Goal: Book appointment/travel/reservation

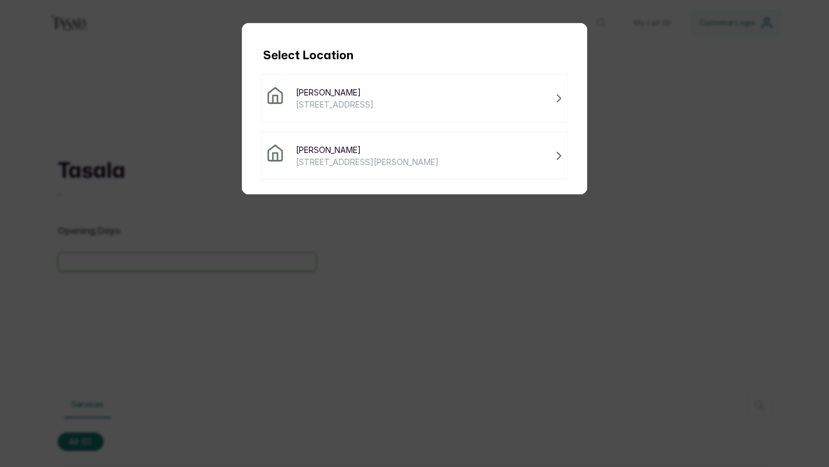
click at [311, 148] on span "[PERSON_NAME]" at bounding box center [367, 150] width 143 height 12
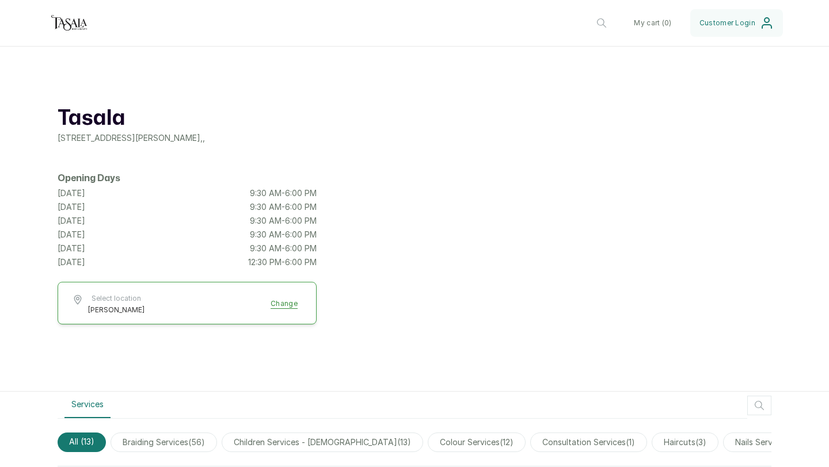
click at [273, 209] on p "9:30 AM - 6:00 PM" at bounding box center [283, 207] width 67 height 12
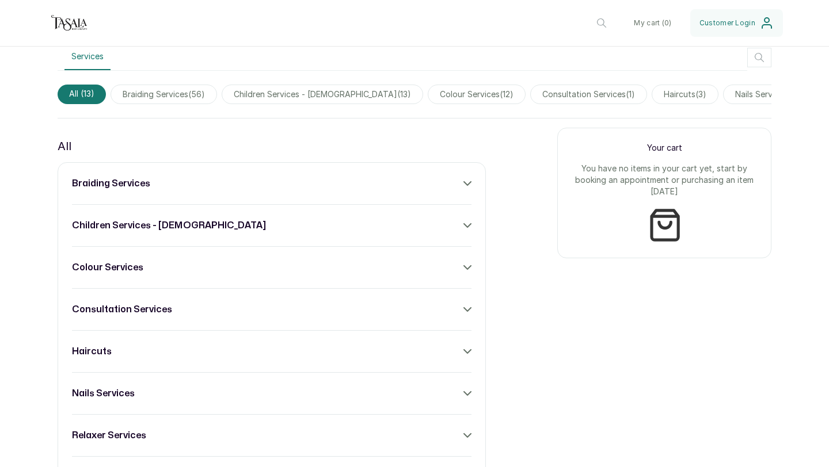
scroll to position [349, 0]
click at [333, 184] on div "braiding services" at bounding box center [271, 183] width 399 height 14
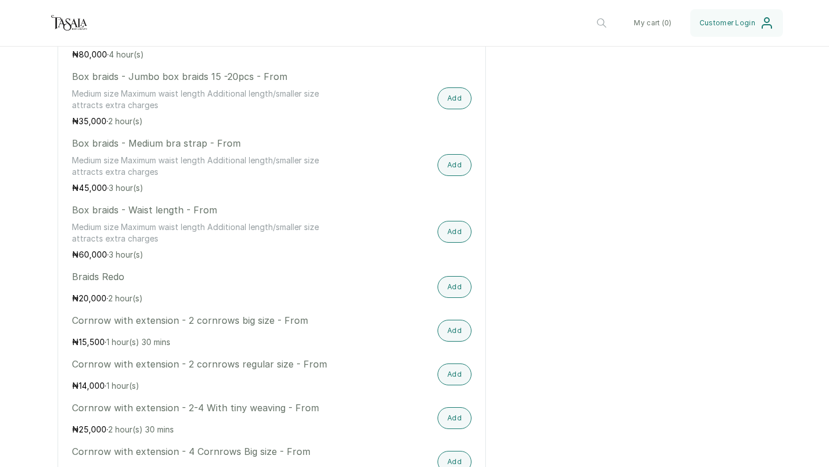
scroll to position [705, 0]
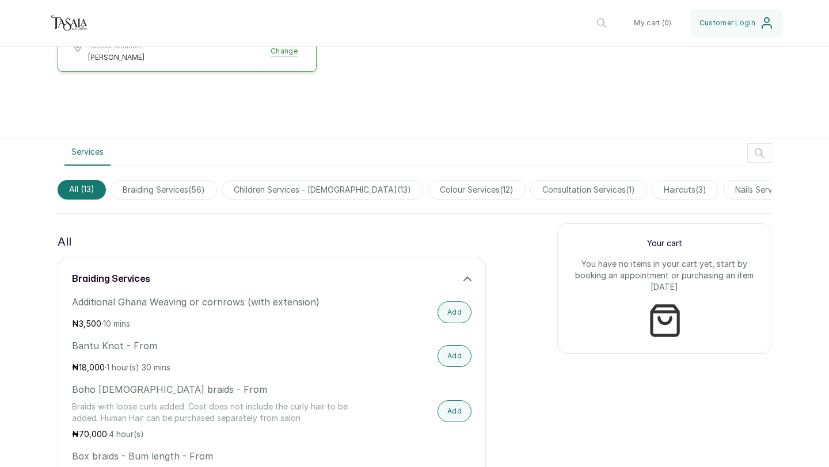
scroll to position [258, 0]
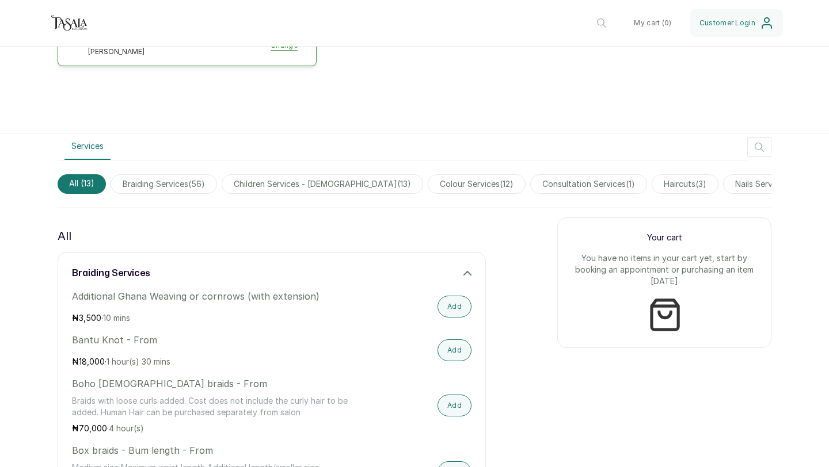
click at [354, 175] on span "children services - [DEMOGRAPHIC_DATA] ( 13 )" at bounding box center [322, 184] width 201 height 20
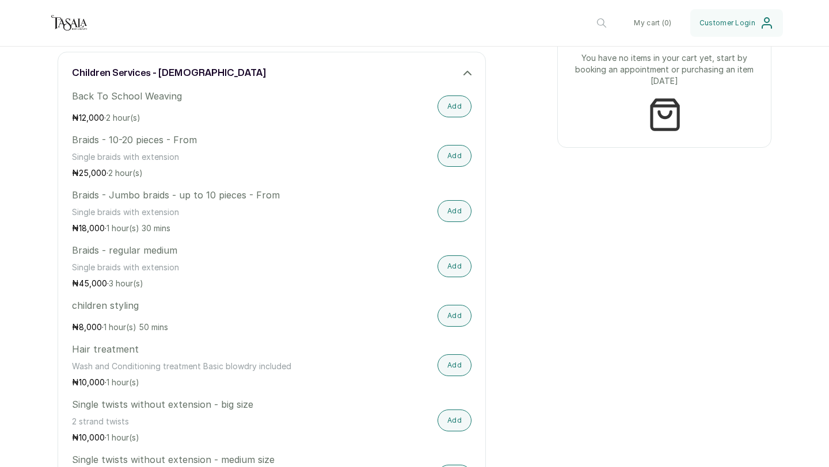
scroll to position [459, 0]
click at [459, 268] on button "Add" at bounding box center [454, 266] width 34 height 22
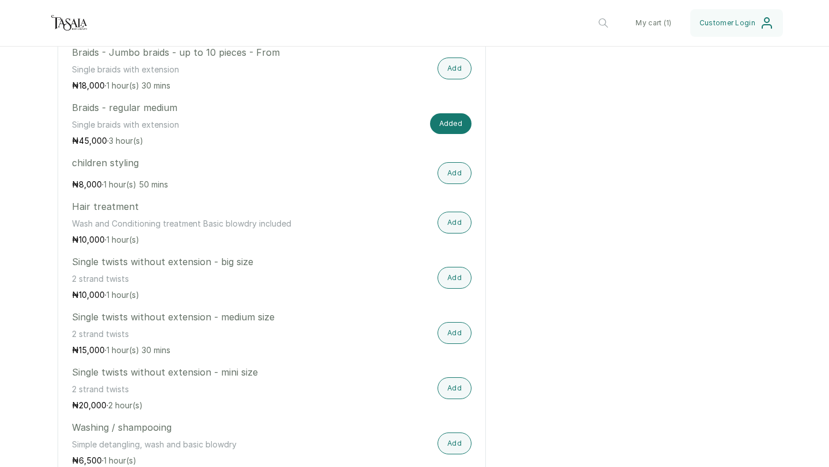
scroll to position [605, 0]
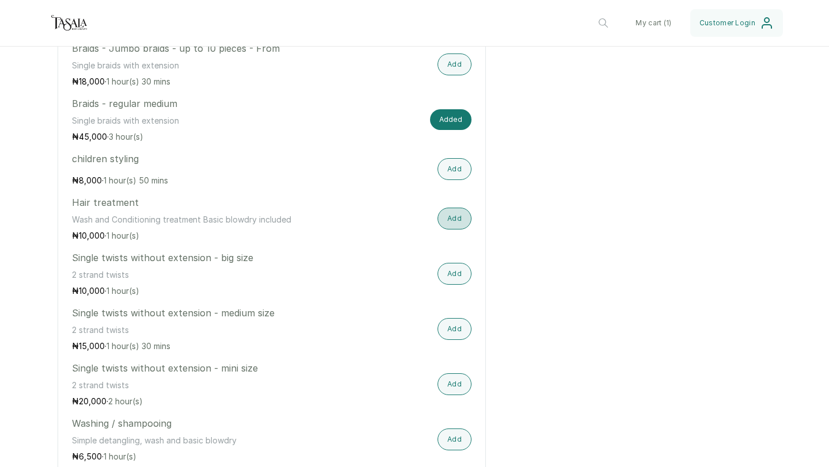
click at [455, 223] on button "Add" at bounding box center [454, 219] width 34 height 22
click at [220, 216] on p "Wash and Conditioning treatment Basic blowdry included" at bounding box center [212, 220] width 280 height 12
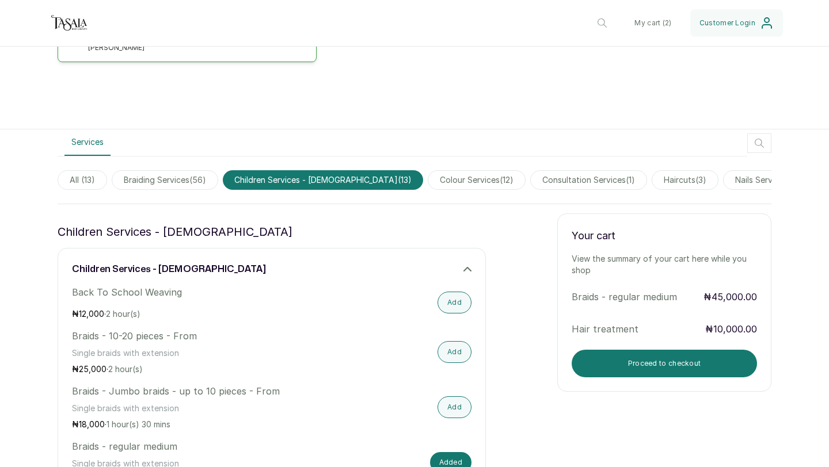
scroll to position [268, 0]
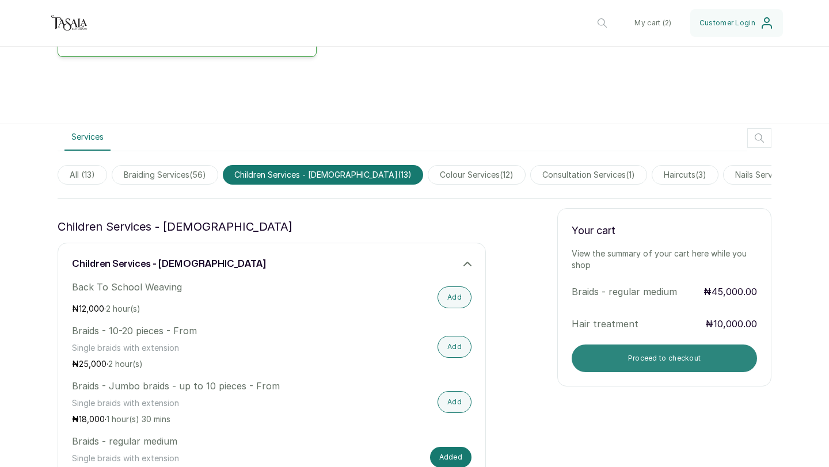
click at [670, 356] on button "Proceed to checkout" at bounding box center [663, 359] width 185 height 28
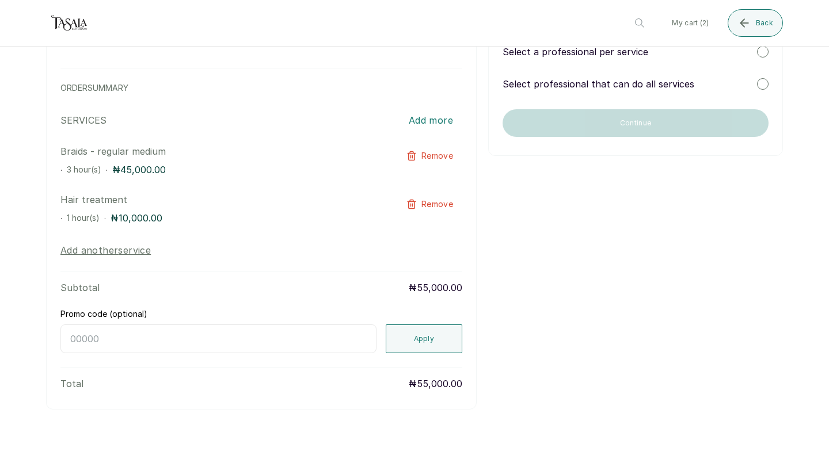
scroll to position [0, 0]
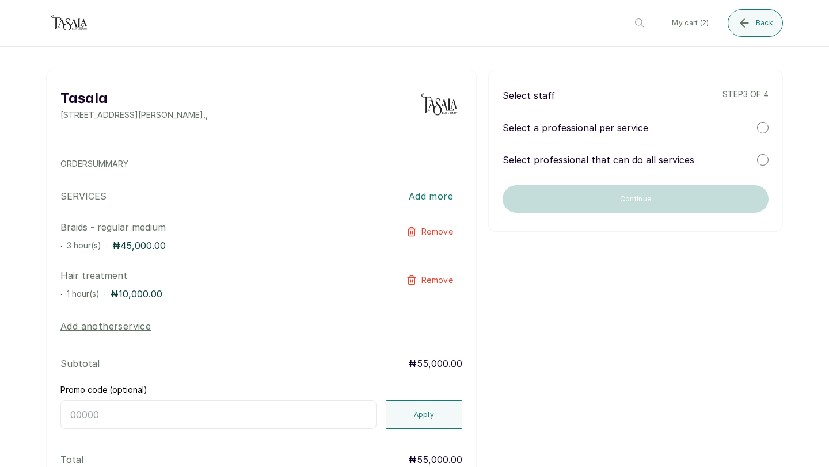
click at [758, 158] on div at bounding box center [763, 160] width 12 height 12
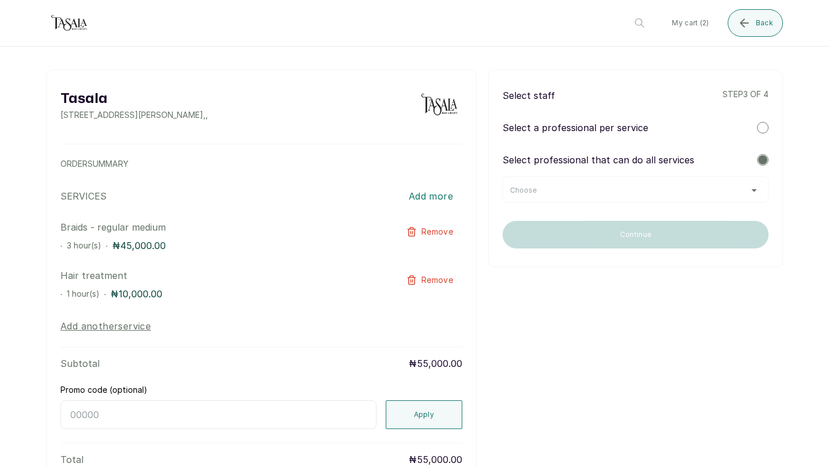
click at [737, 190] on div "Choose" at bounding box center [635, 190] width 251 height 9
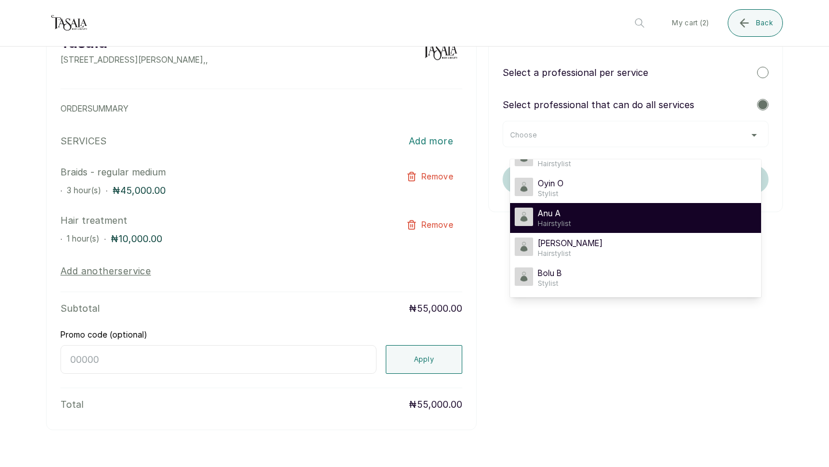
scroll to position [59, 0]
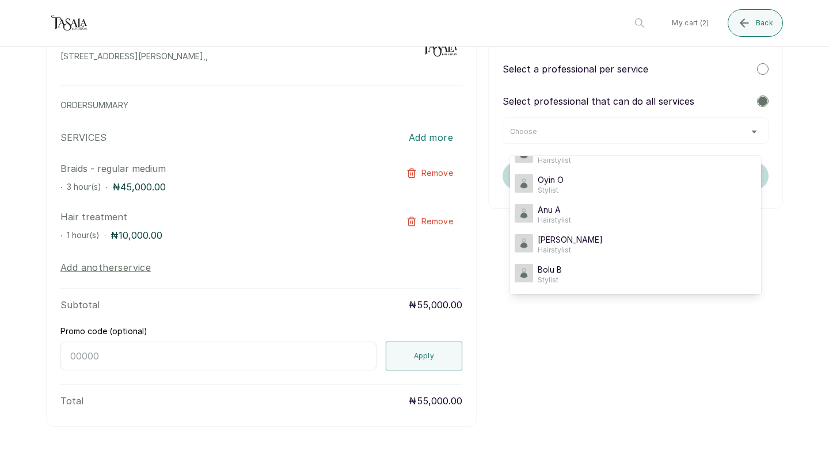
click at [734, 347] on div "Tasala [STREET_ADDRESS][PERSON_NAME] , , ORDER SUMMARY SERVICES Add more Braids…" at bounding box center [414, 219] width 737 height 416
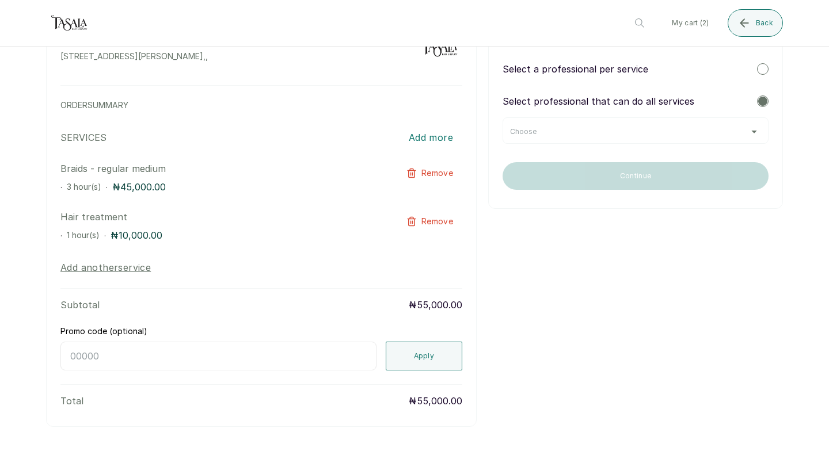
scroll to position [0, 0]
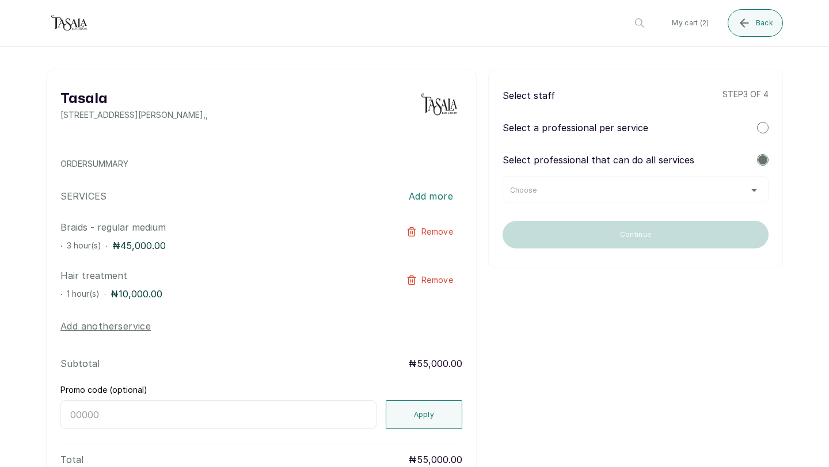
click at [715, 127] on div "Select a professional per service" at bounding box center [635, 128] width 266 height 14
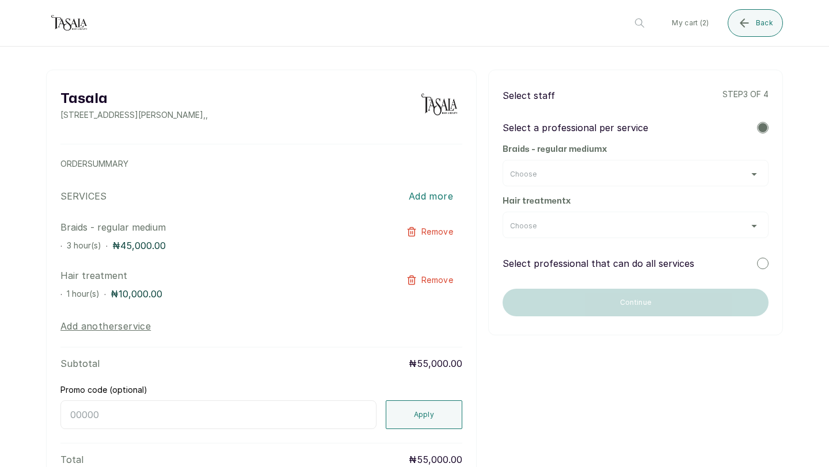
click at [715, 262] on div "Select professional that can do all services" at bounding box center [635, 264] width 266 height 14
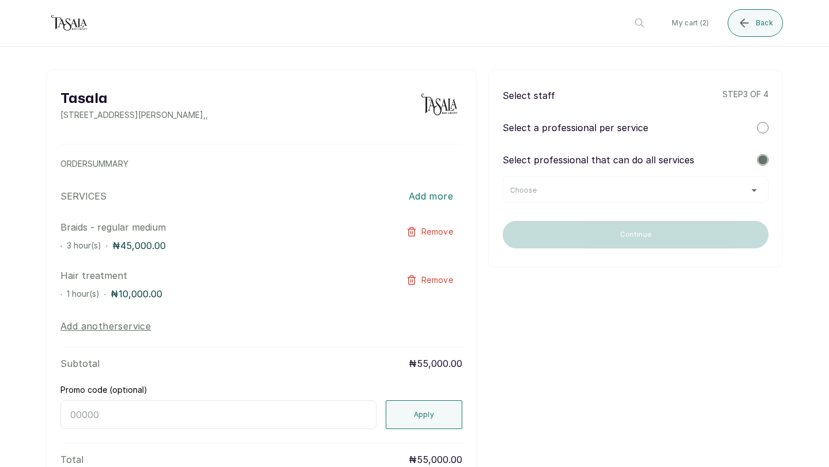
click at [696, 192] on div "Choose" at bounding box center [635, 190] width 251 height 9
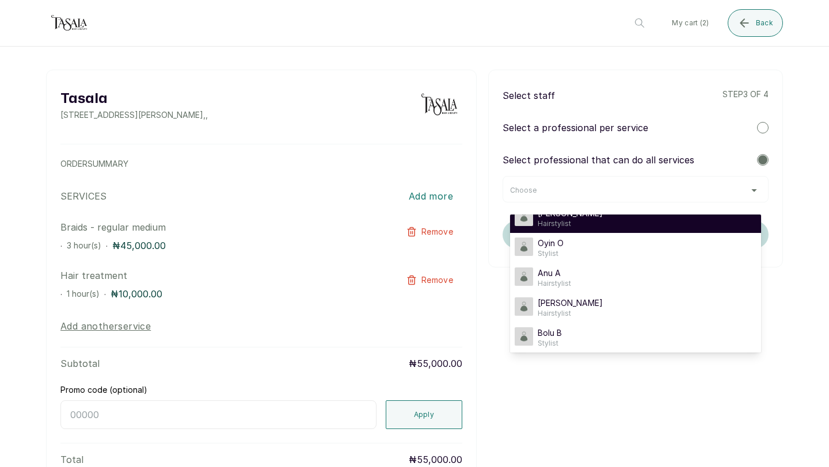
scroll to position [51, 0]
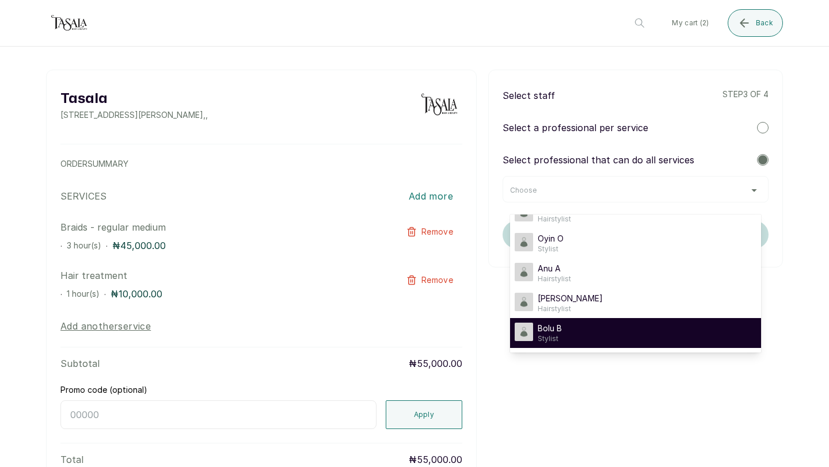
click at [591, 337] on div "Bolu B Stylist" at bounding box center [635, 333] width 242 height 21
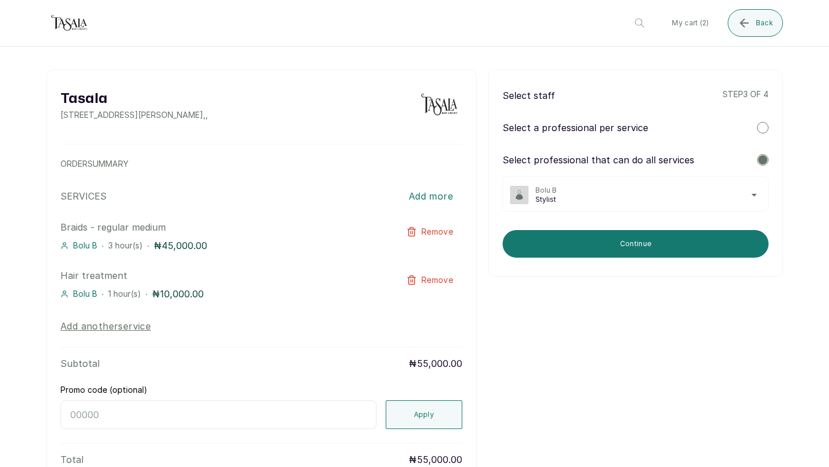
click at [627, 193] on span "Bolu B" at bounding box center [648, 190] width 226 height 9
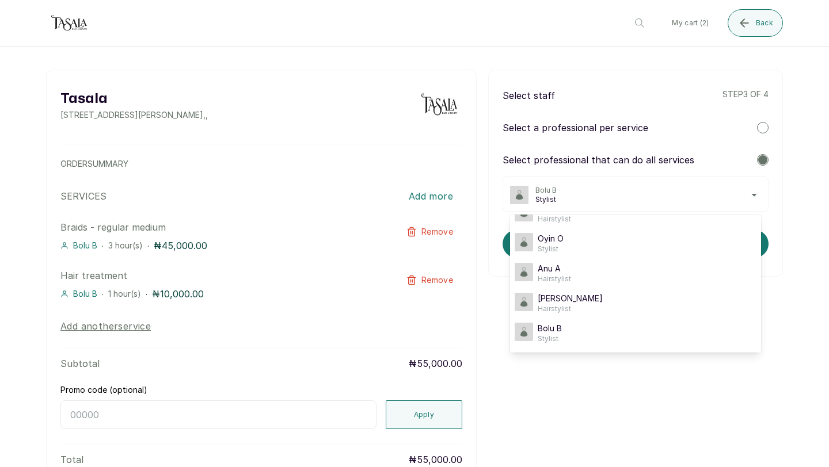
click at [596, 386] on div "Tasala [STREET_ADDRESS][PERSON_NAME] , , ORDER SUMMARY SERVICES Add more Braids…" at bounding box center [414, 278] width 737 height 416
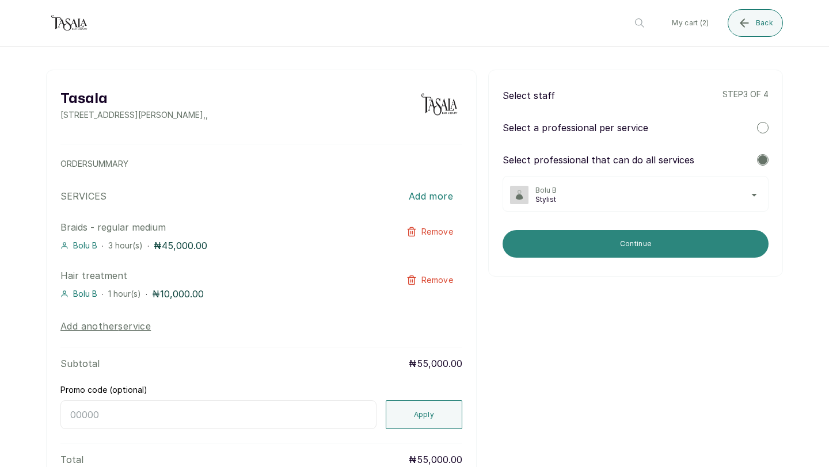
click at [634, 241] on button "Continue" at bounding box center [635, 244] width 266 height 28
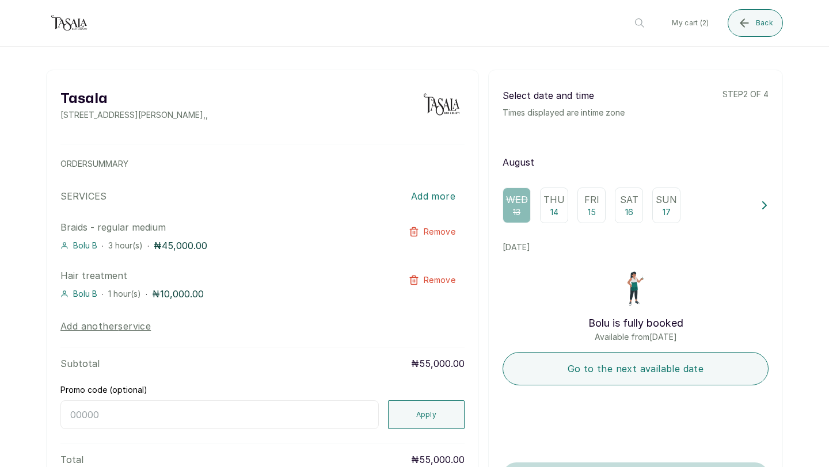
click at [555, 208] on p "14" at bounding box center [554, 213] width 8 height 12
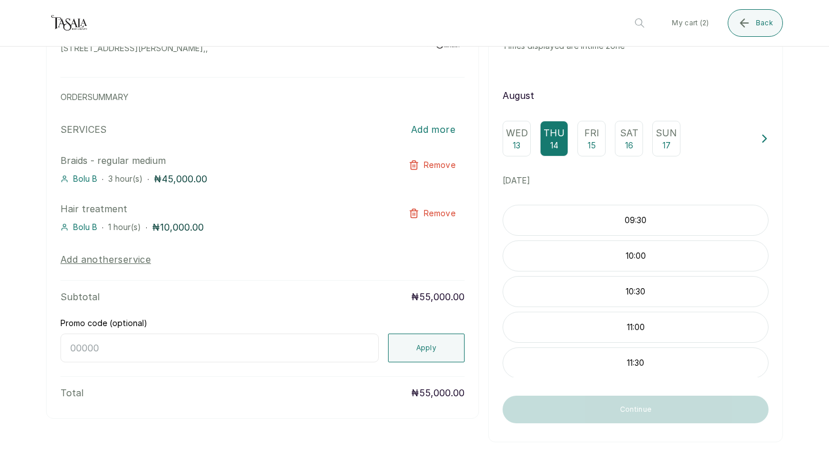
scroll to position [71, 0]
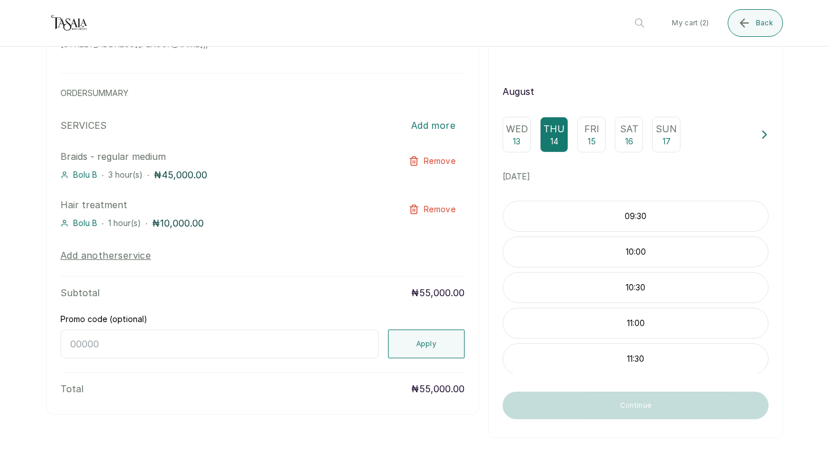
click at [650, 322] on p "11:00" at bounding box center [635, 324] width 265 height 12
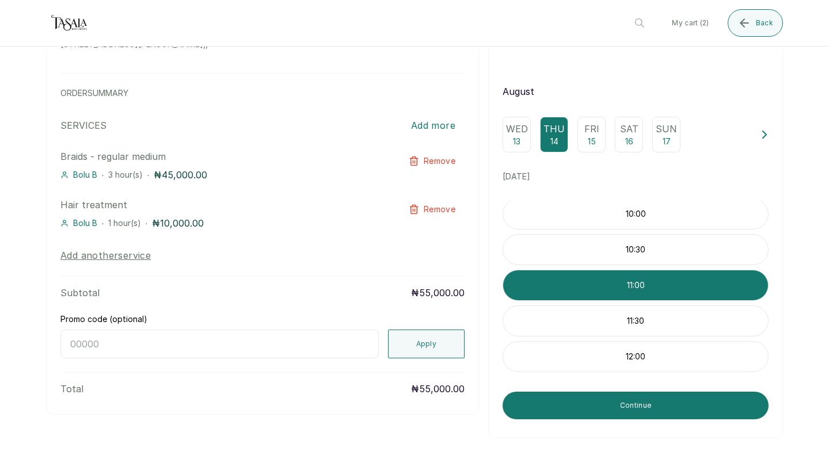
scroll to position [17, 0]
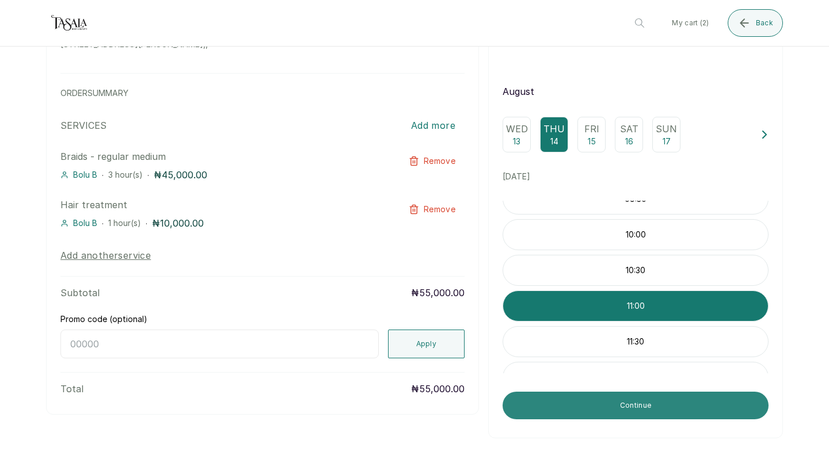
click at [722, 405] on button "Continue" at bounding box center [635, 406] width 266 height 28
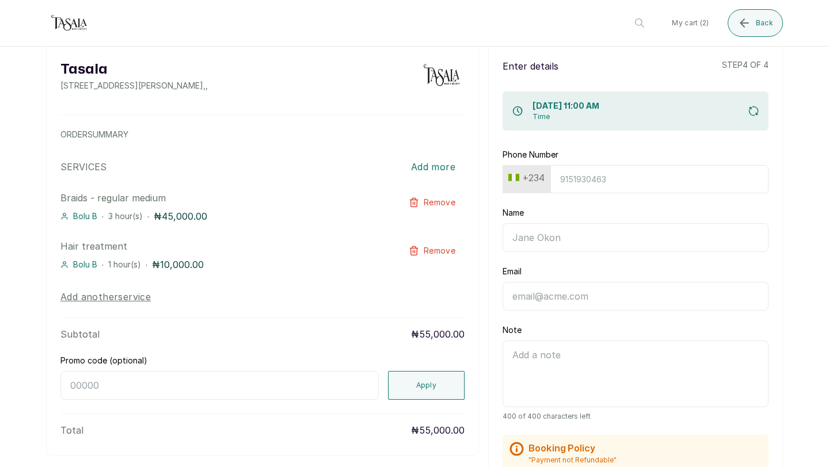
scroll to position [34, 0]
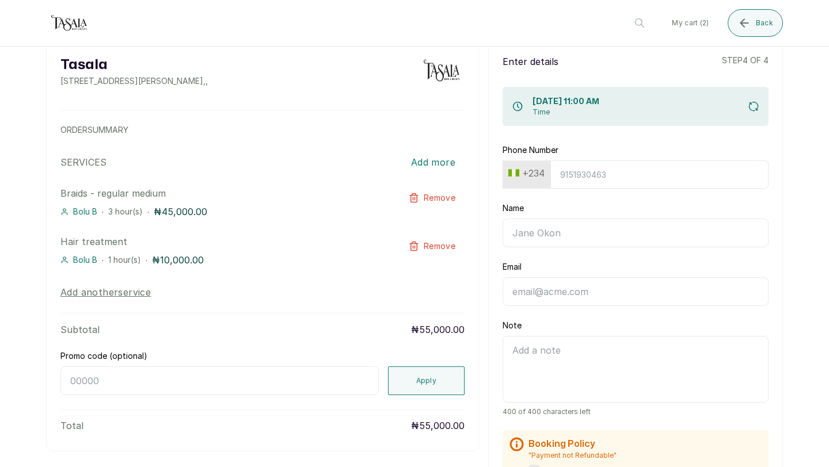
click at [638, 178] on input "Phone Number" at bounding box center [659, 175] width 218 height 28
type input "8164993357"
type input "Bukie"
type input "[EMAIL_ADDRESS][DOMAIN_NAME]"
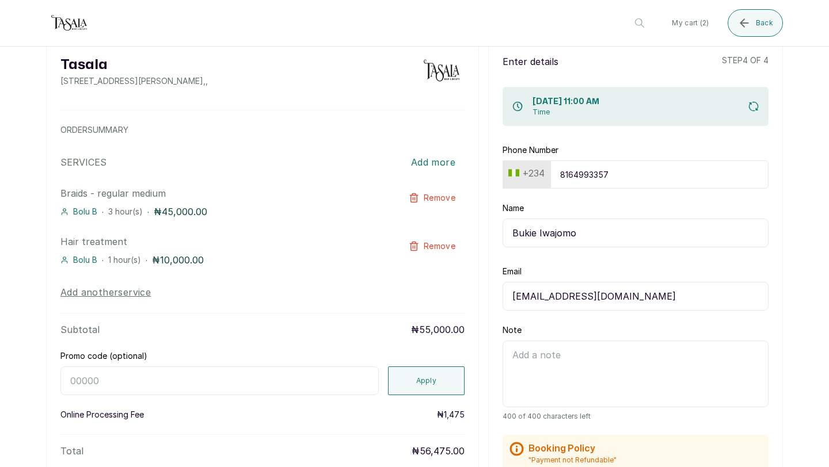
click at [593, 234] on input "Bukie Iwajomo" at bounding box center [635, 233] width 266 height 29
type input "Bukie"
click at [792, 229] on div "Tasala [STREET_ADDRESS][PERSON_NAME] , , ORDER SUMMARY SERVICES Add more Braids…" at bounding box center [414, 405] width 829 height 785
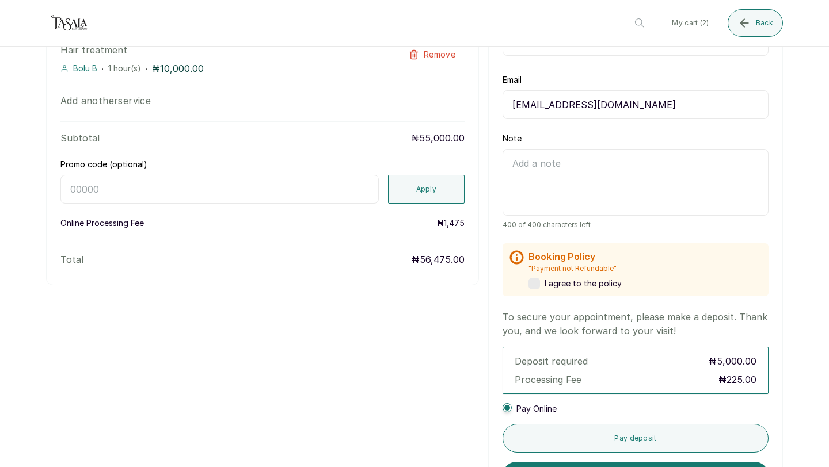
scroll to position [240, 0]
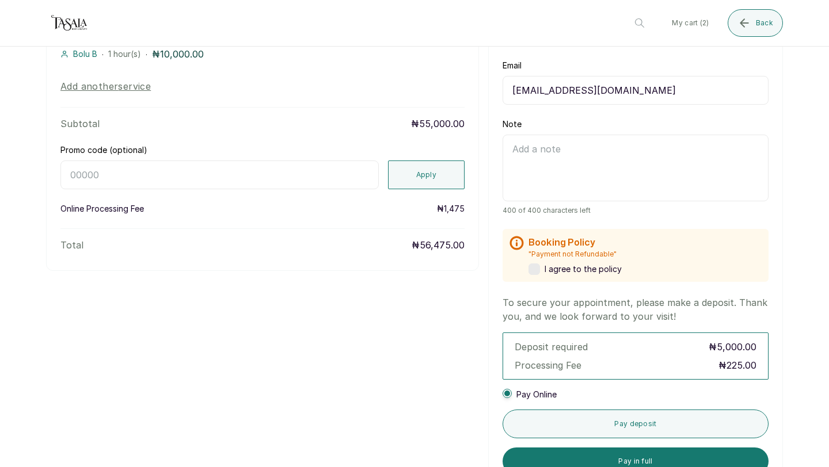
click at [538, 269] on label at bounding box center [534, 270] width 12 height 12
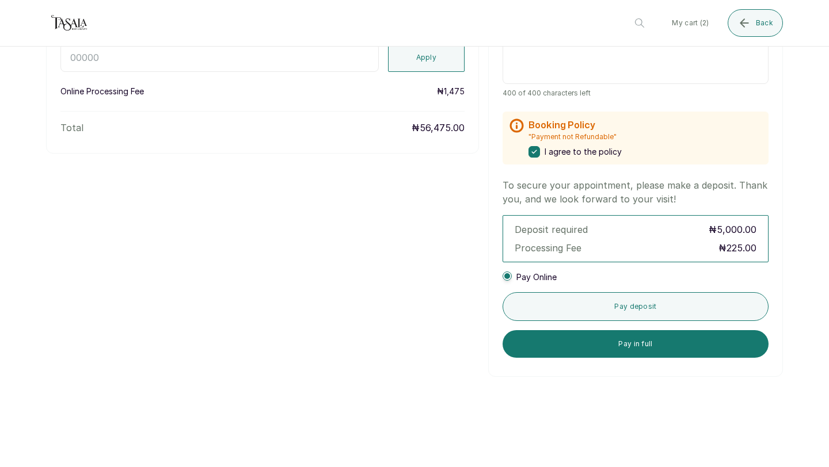
scroll to position [361, 0]
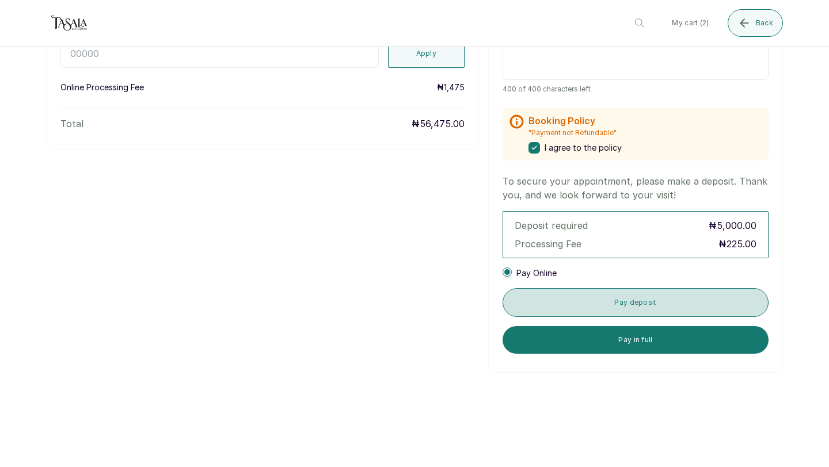
click at [615, 307] on button "Pay deposit" at bounding box center [635, 302] width 266 height 29
